Goal: Register for event/course

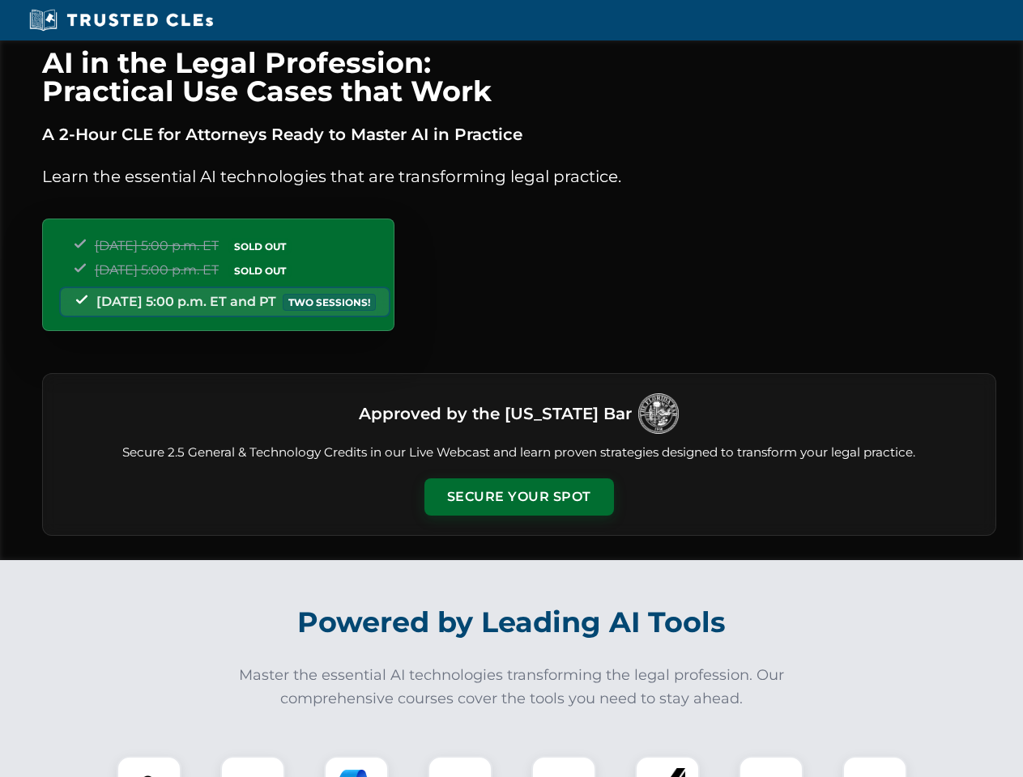
click at [518, 497] on button "Secure Your Spot" at bounding box center [519, 497] width 190 height 37
click at [149, 767] on img at bounding box center [149, 788] width 47 height 47
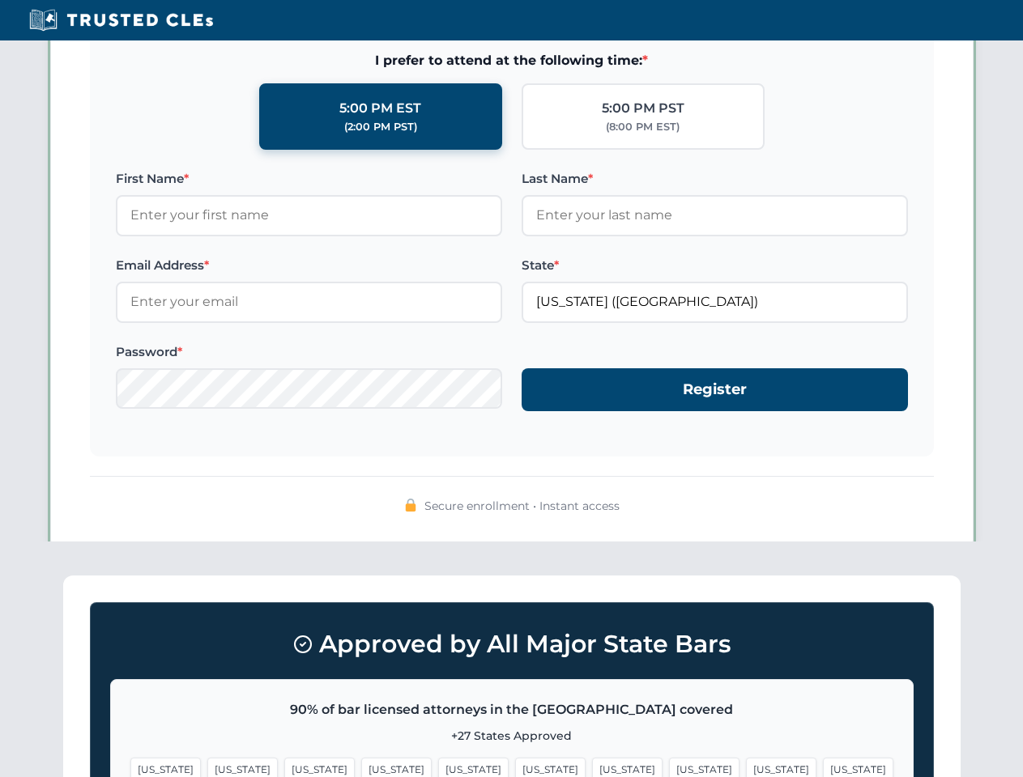
click at [592, 767] on span "[US_STATE]" at bounding box center [627, 769] width 70 height 23
click at [746, 767] on span "[US_STATE]" at bounding box center [781, 769] width 70 height 23
